Goal: Navigation & Orientation: Find specific page/section

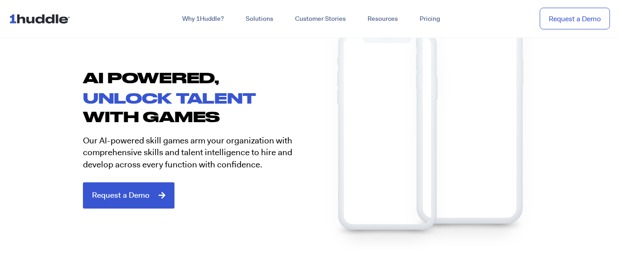
scroll to position [420, 0]
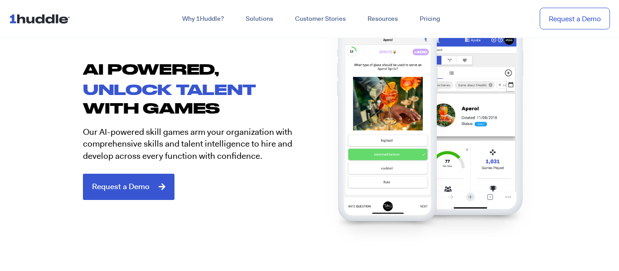
drag, startPoint x: 619, startPoint y: 5, endPoint x: 619, endPoint y: 28, distance: 22.2
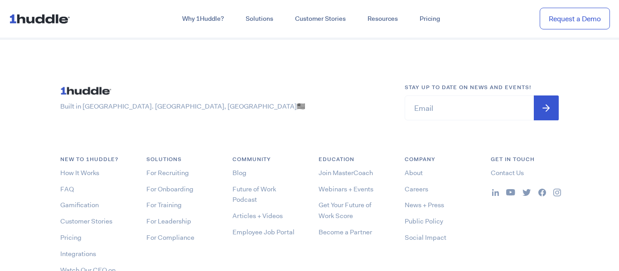
scroll to position [4712, 0]
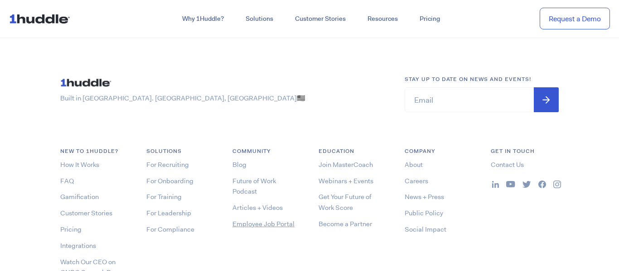
click at [253, 223] on link "Employee Job Portal" at bounding box center [263, 224] width 62 height 9
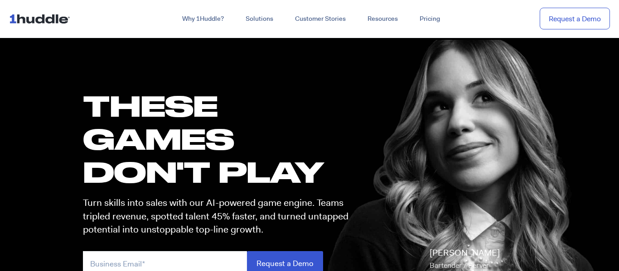
click at [31, 15] on img at bounding box center [41, 18] width 65 height 17
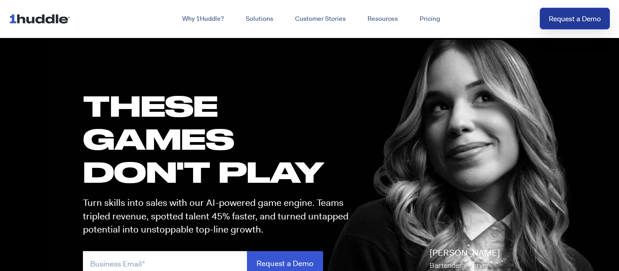
click at [576, 18] on link "Request a Demo" at bounding box center [575, 19] width 70 height 22
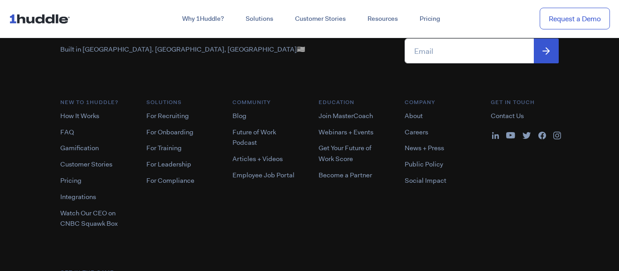
scroll to position [679, 0]
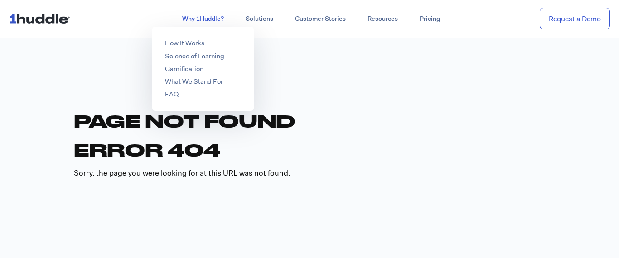
click at [186, 15] on link "Why 1Huddle?" at bounding box center [202, 19] width 63 height 16
click at [186, 44] on link "How It Works" at bounding box center [184, 43] width 39 height 9
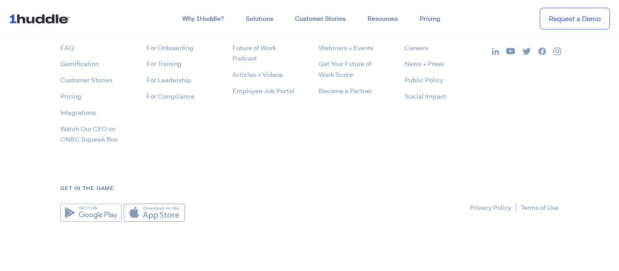
scroll to position [3559, 0]
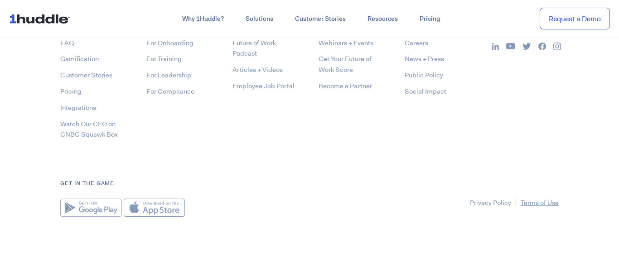
click at [539, 203] on link "Terms of Use" at bounding box center [540, 202] width 38 height 9
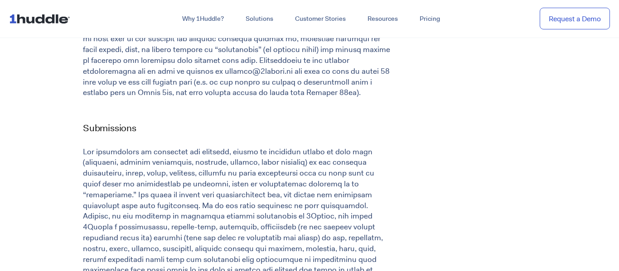
scroll to position [1060, 0]
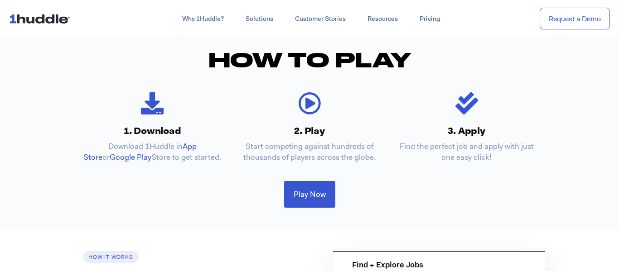
scroll to position [253, 0]
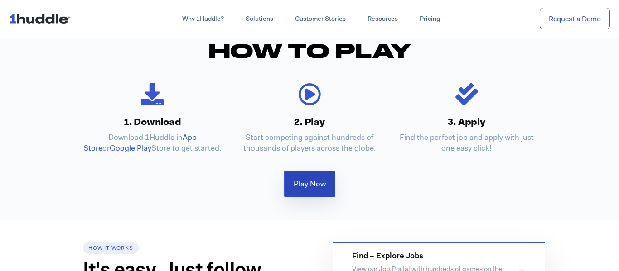
click at [310, 188] on span "Play Now" at bounding box center [310, 184] width 32 height 8
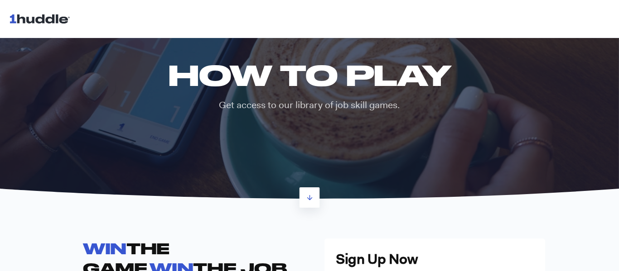
scroll to position [25, 0]
